Goal: Information Seeking & Learning: Learn about a topic

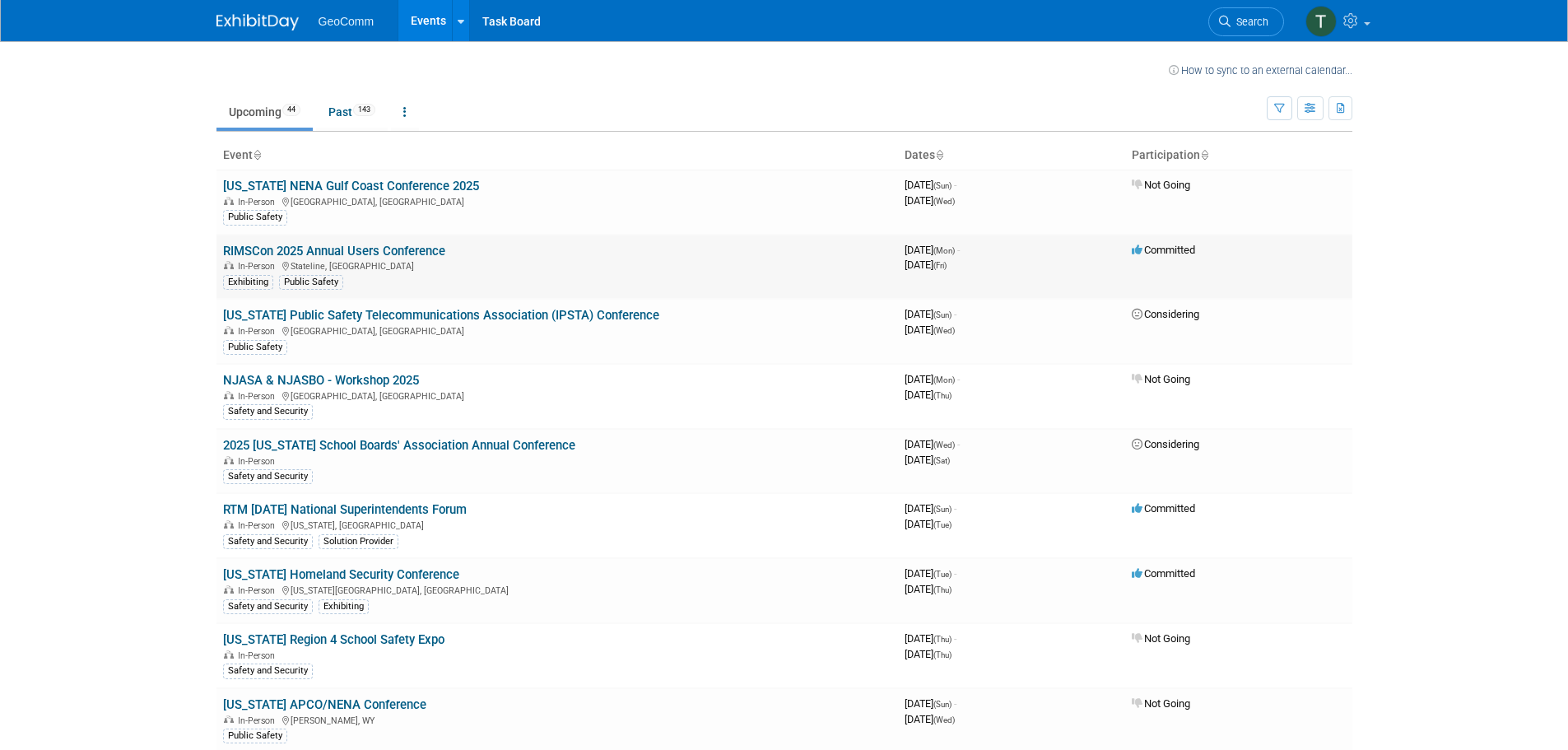
click at [360, 253] on link "RIMSCon 2025 Annual Users Conference" at bounding box center [334, 252] width 222 height 15
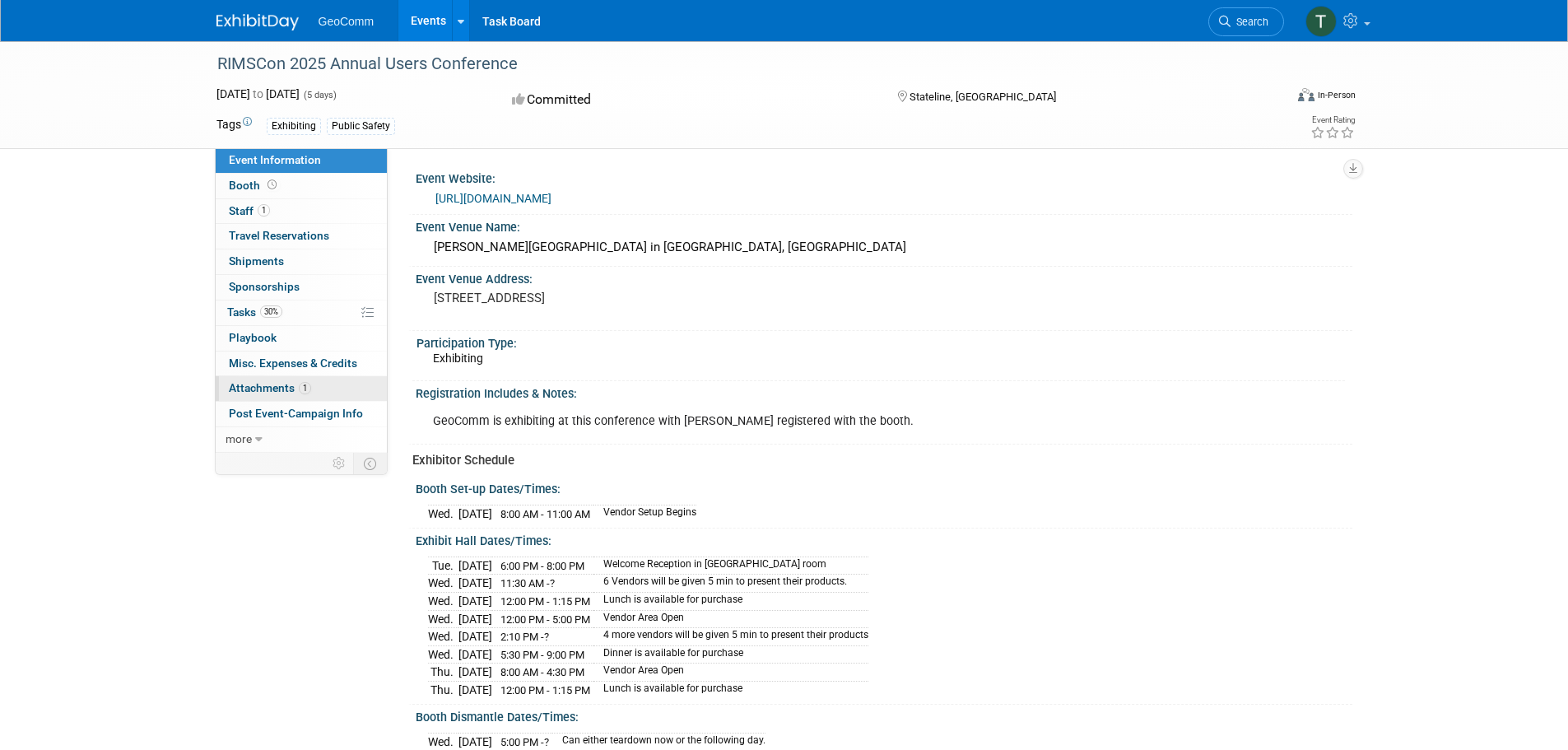
click at [267, 384] on span "Attachments 1" at bounding box center [270, 387] width 83 height 13
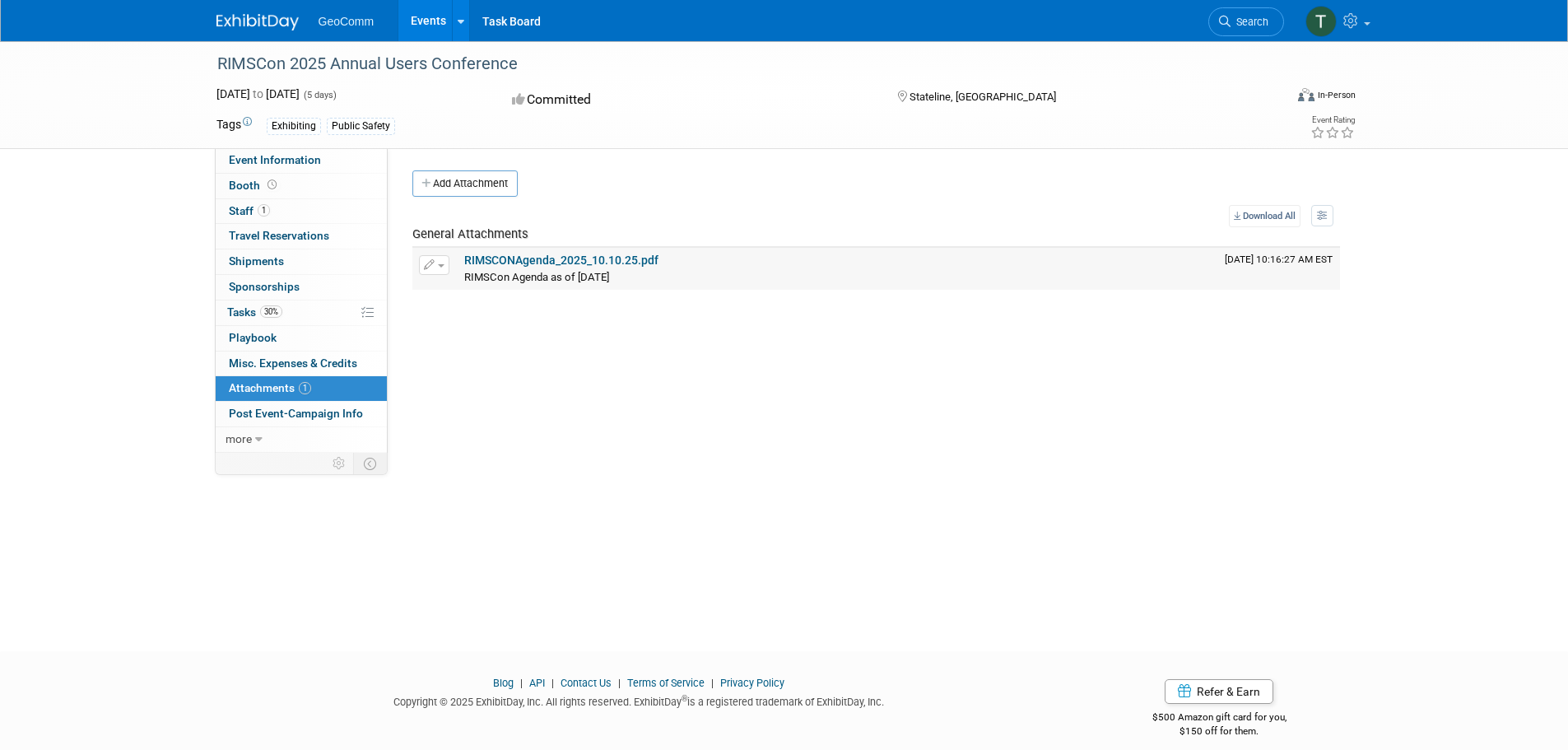
click at [569, 256] on link "RIMSCONAgenda_2025_10.10.25.pdf" at bounding box center [561, 260] width 195 height 13
click at [303, 407] on span "Post Event-Campaign Info" at bounding box center [295, 413] width 134 height 13
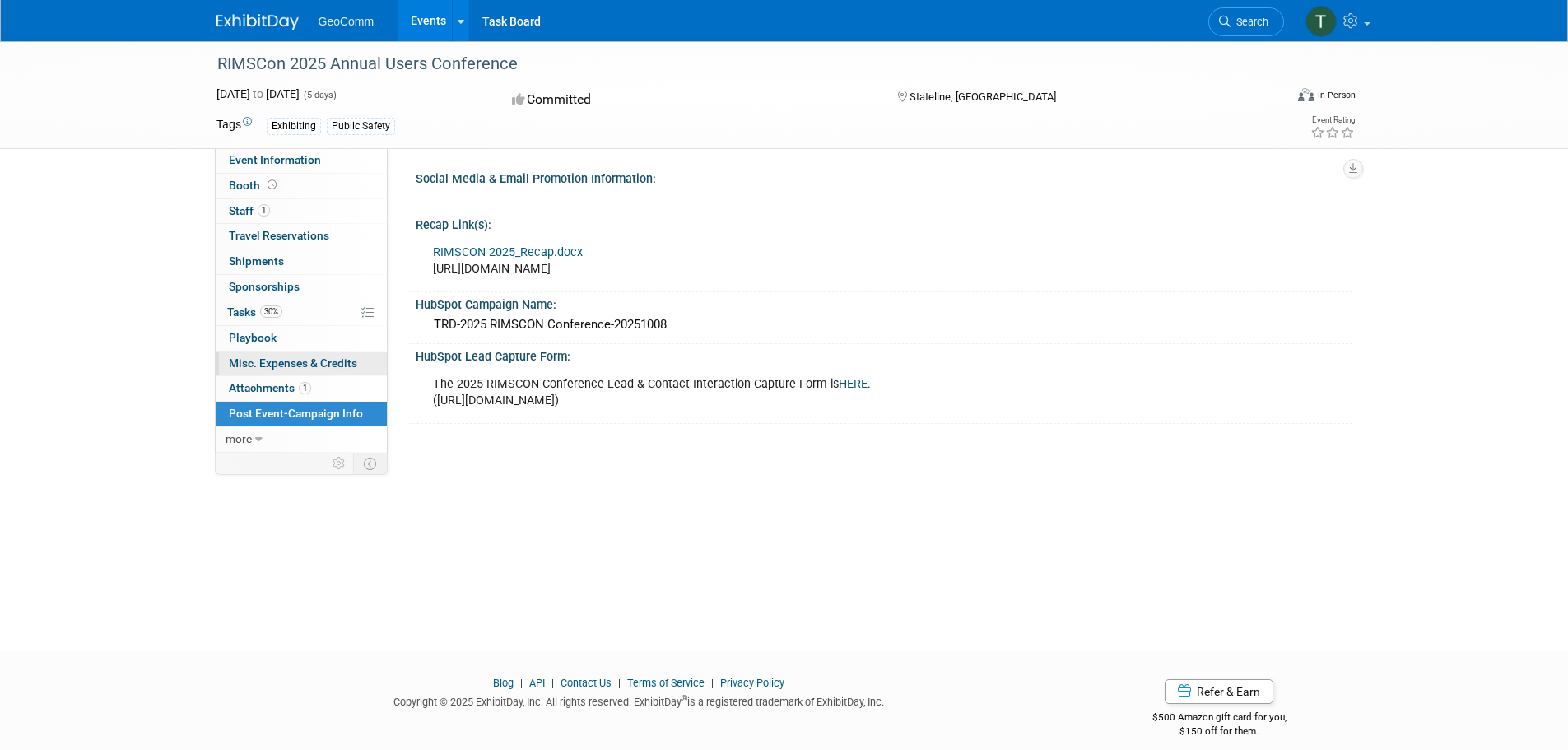
click at [308, 360] on span "Misc. Expenses & Credits 0" at bounding box center [292, 363] width 128 height 13
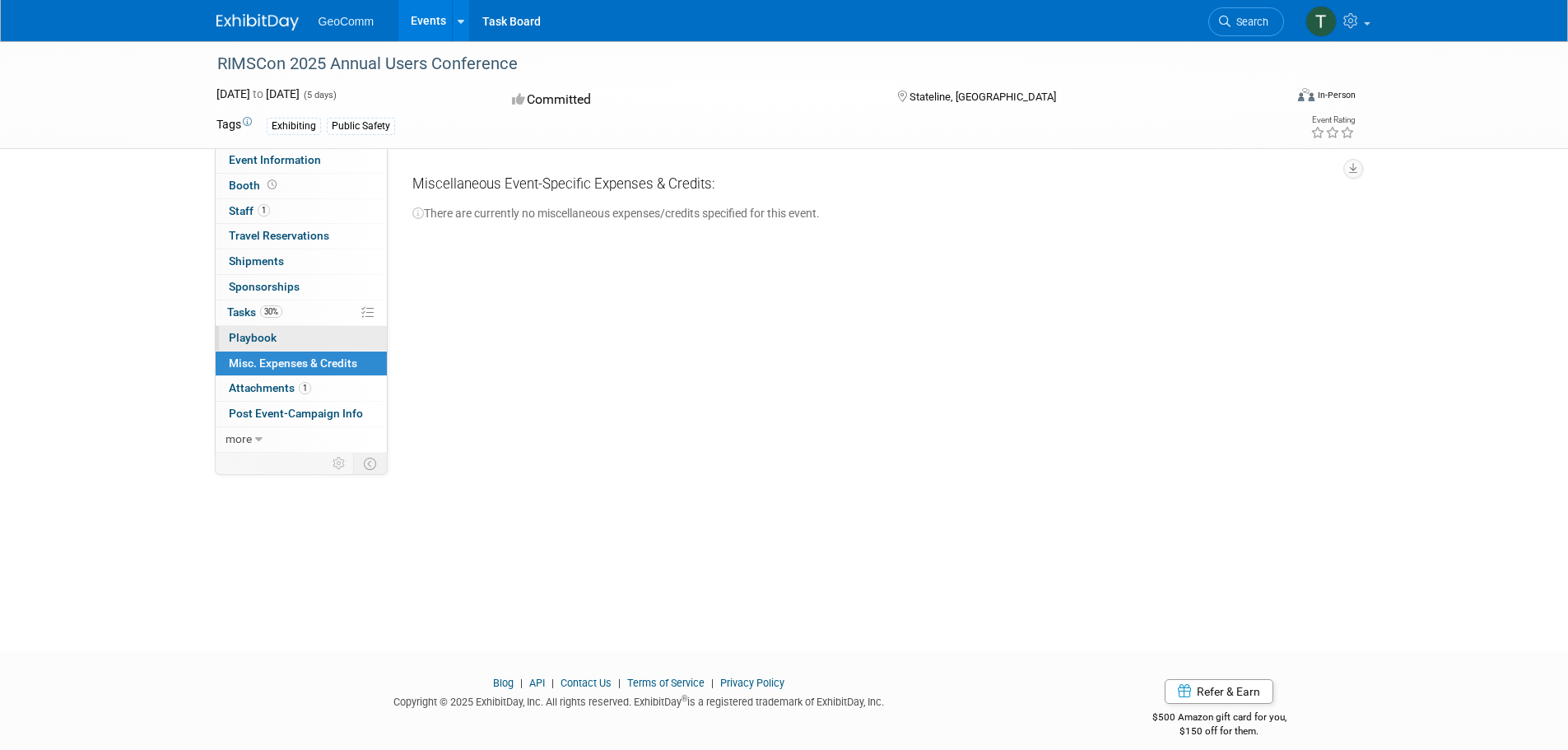
click at [280, 337] on link "0 Playbook 0" at bounding box center [301, 338] width 171 height 25
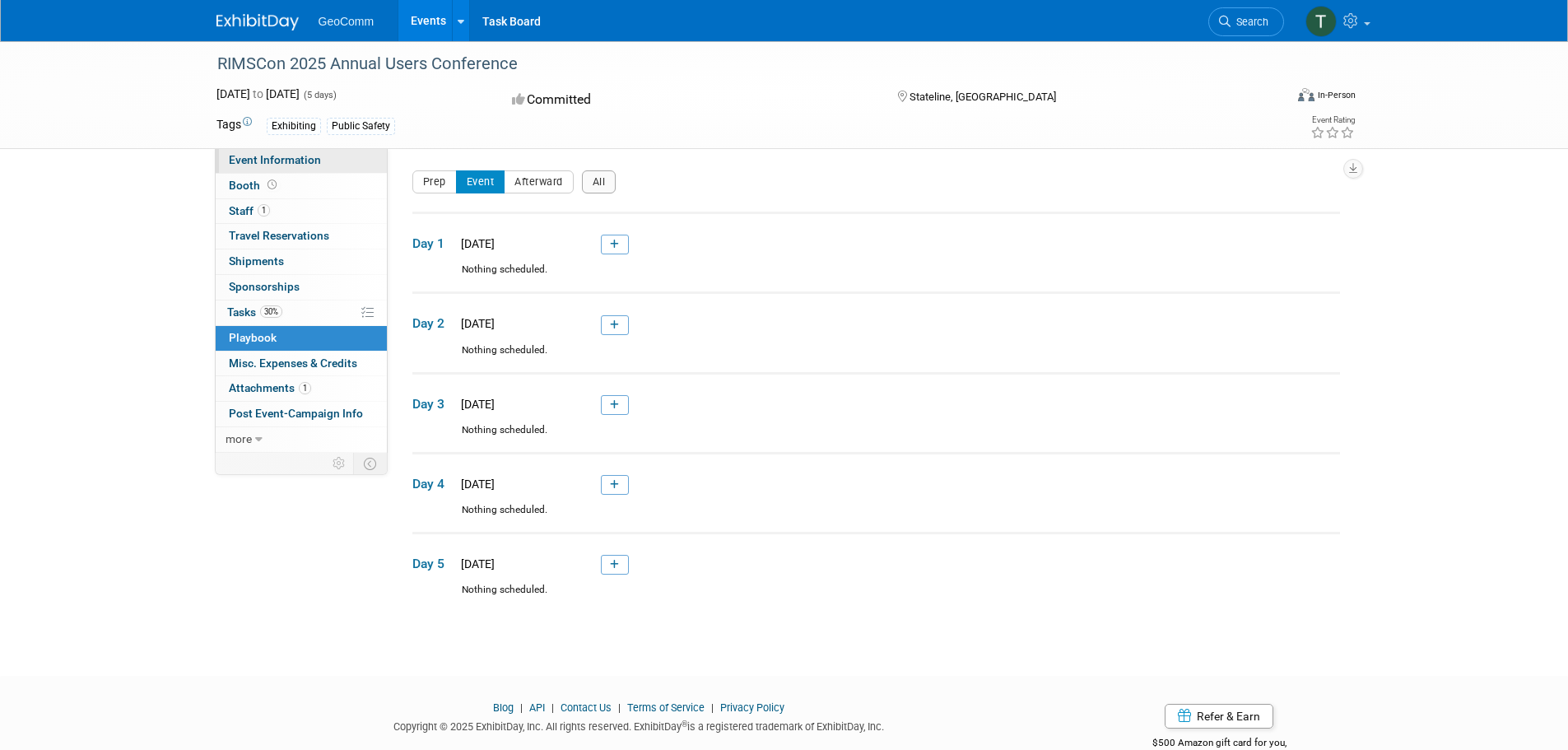
click at [285, 167] on link "Event Information" at bounding box center [301, 160] width 171 height 25
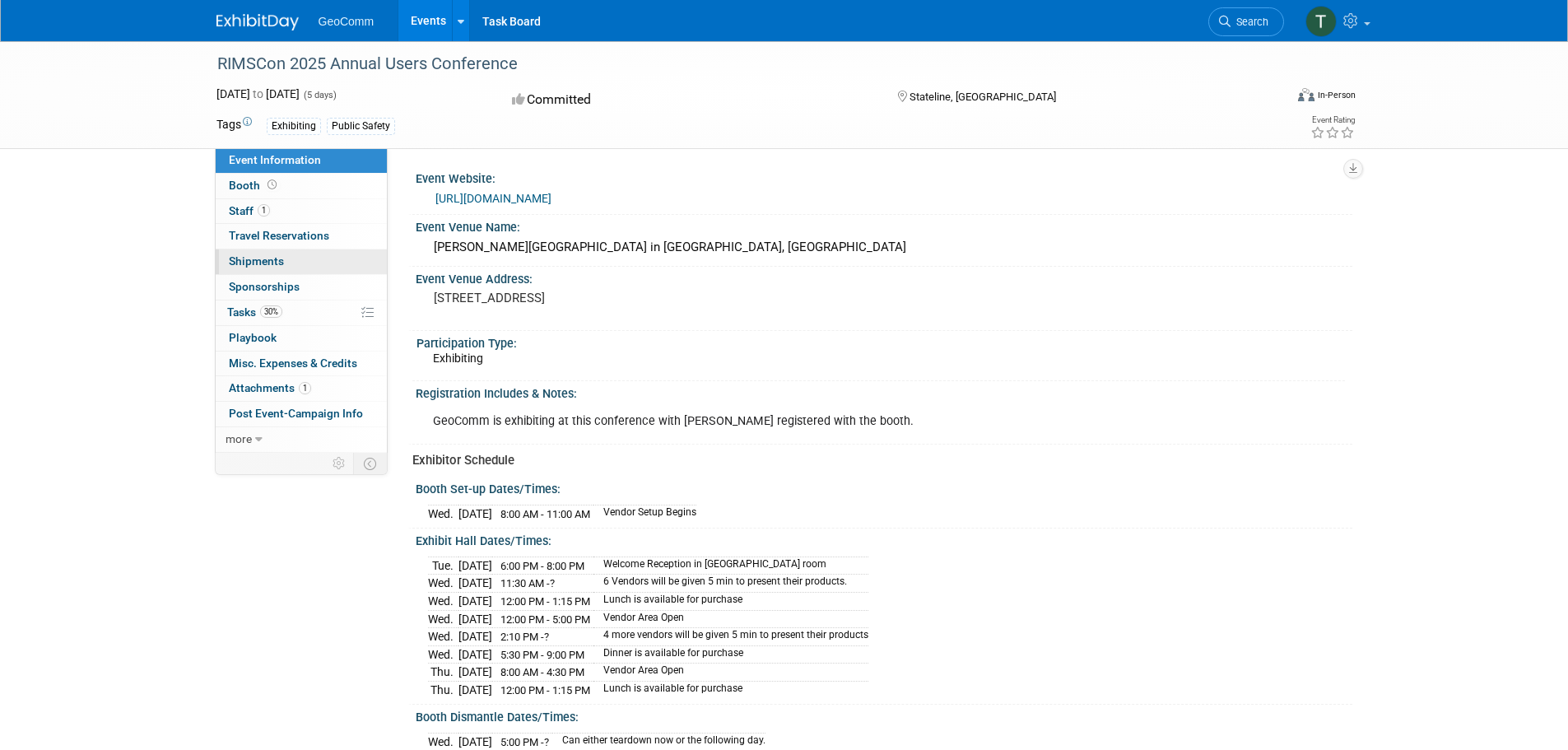
click at [284, 253] on link "0 Shipments 0" at bounding box center [301, 262] width 171 height 25
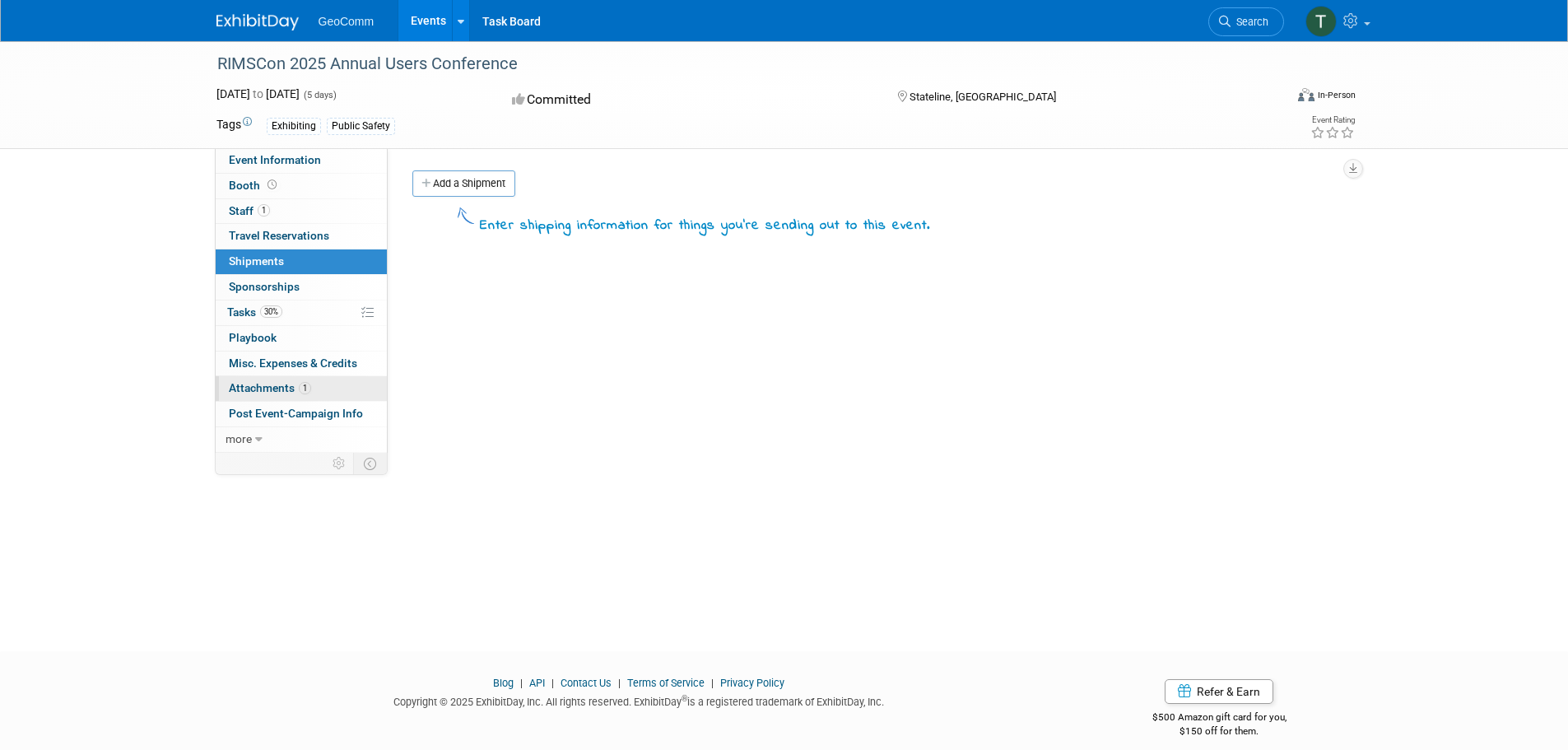
click at [269, 383] on span "Attachments 1" at bounding box center [270, 387] width 83 height 13
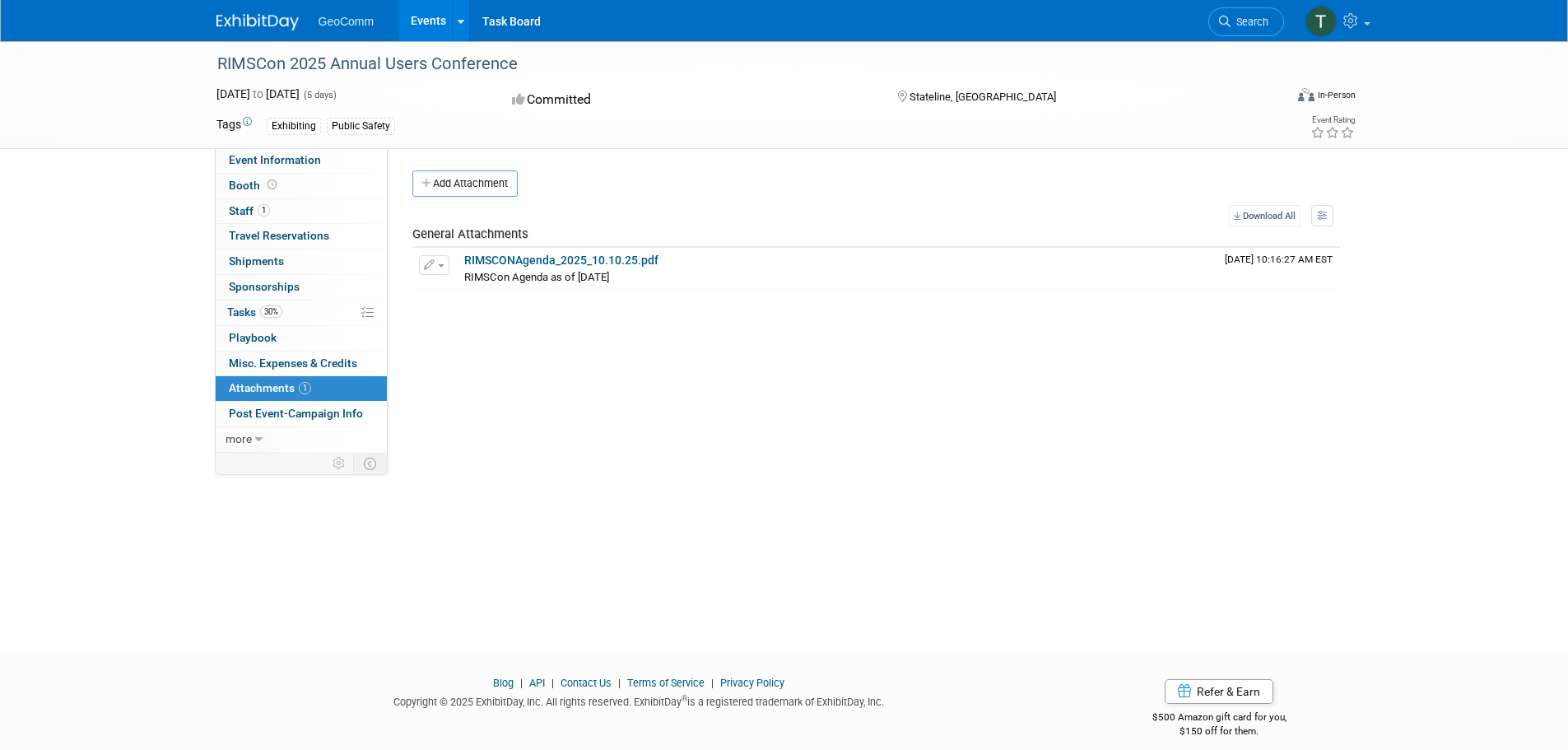
click at [170, 300] on div "RIMSCon 2025 Annual Users Conference Oct 13, 2025 to Oct 17, 2025 (5 days) Oct …" at bounding box center [784, 330] width 1568 height 580
